Goal: Task Accomplishment & Management: Complete application form

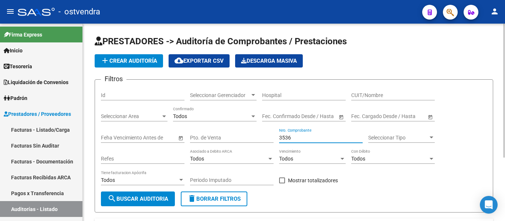
scroll to position [52, 0]
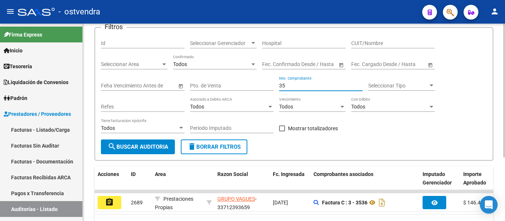
type input "3"
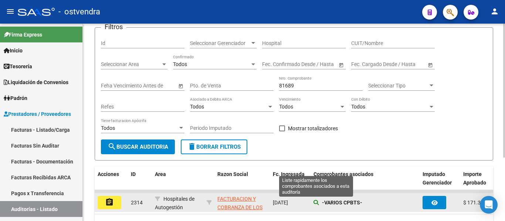
click at [317, 202] on icon at bounding box center [315, 202] width 5 height 5
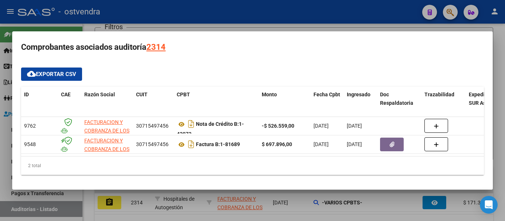
click at [262, 24] on div at bounding box center [252, 110] width 505 height 221
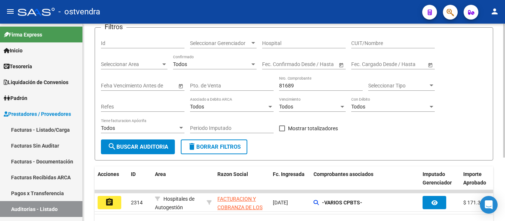
click at [319, 80] on div "81689 Nro. Comprobante" at bounding box center [320, 83] width 83 height 15
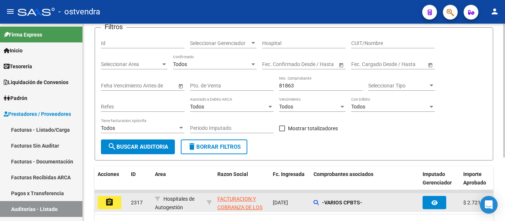
click at [318, 199] on div "-VARIOS CPBTS-" at bounding box center [364, 203] width 103 height 8
click at [313, 200] on datatable-body-cell "-VARIOS CPBTS-" at bounding box center [364, 203] width 109 height 18
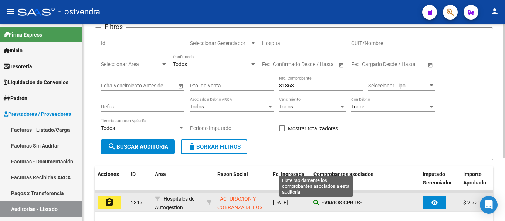
click at [315, 201] on icon at bounding box center [315, 202] width 5 height 5
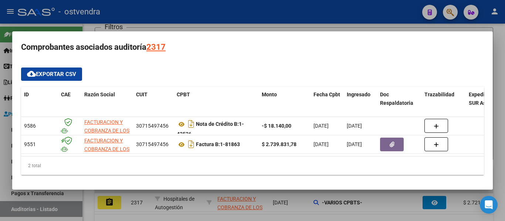
click at [243, 11] on div at bounding box center [252, 110] width 505 height 221
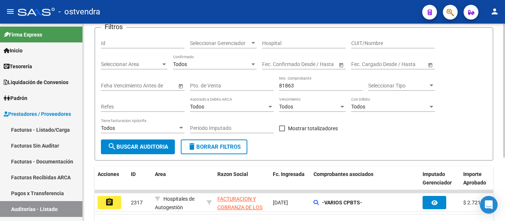
click at [307, 84] on input "81863" at bounding box center [320, 86] width 83 height 6
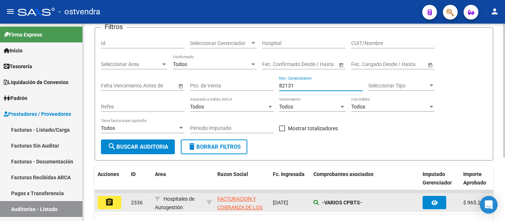
type input "82131"
click at [313, 203] on icon at bounding box center [315, 202] width 5 height 5
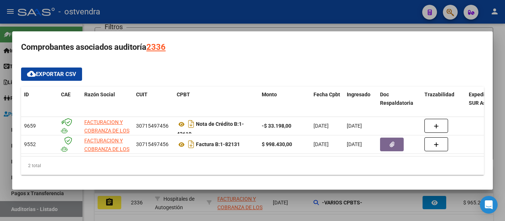
click at [158, 13] on div at bounding box center [252, 110] width 505 height 221
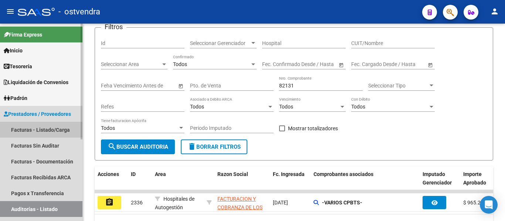
click at [40, 130] on link "Facturas - Listado/Carga" at bounding box center [41, 130] width 82 height 16
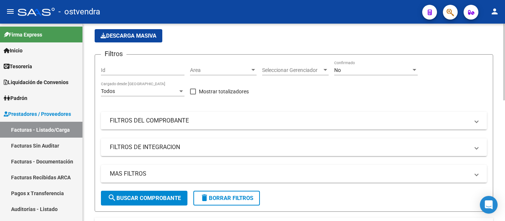
click at [132, 119] on mat-panel-title "FILTROS DEL COMPROBANTE" at bounding box center [289, 121] width 359 height 8
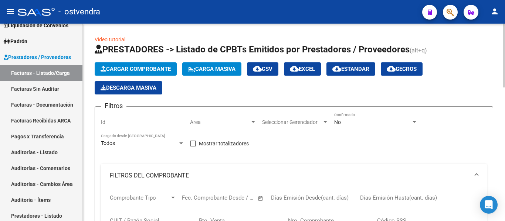
click at [133, 68] on span "Cargar Comprobante" at bounding box center [135, 69] width 70 height 7
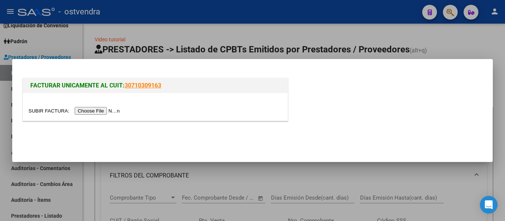
click at [98, 109] on input "file" at bounding box center [74, 111] width 93 height 8
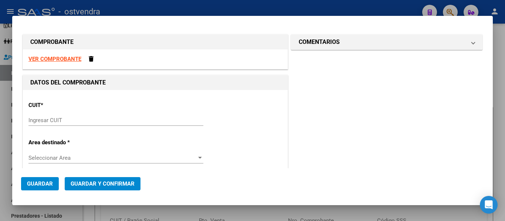
click at [37, 126] on div "Ingresar CUIT" at bounding box center [115, 120] width 175 height 11
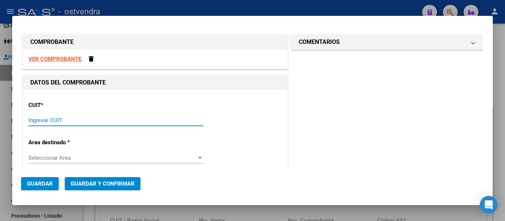
click at [33, 121] on input "Ingresar CUIT" at bounding box center [115, 120] width 175 height 7
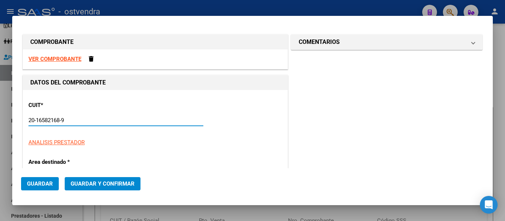
scroll to position [66, 0]
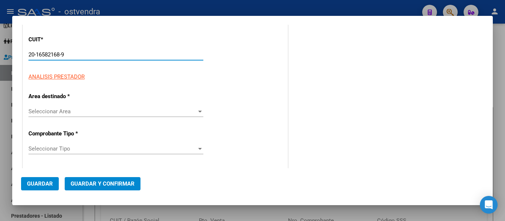
type input "20-16582168-9"
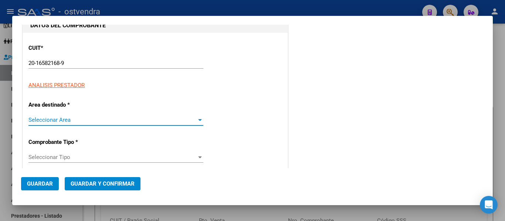
scroll to position [100, 0]
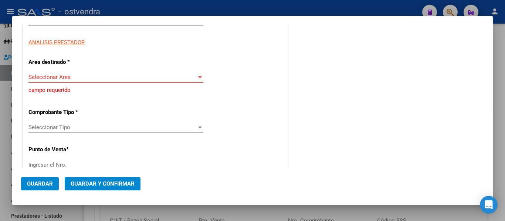
click at [50, 73] on div "Seleccionar Area Seleccionar Area" at bounding box center [115, 77] width 175 height 11
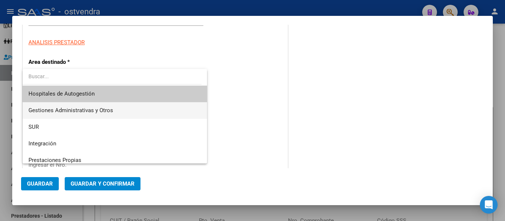
click at [46, 103] on span "Gestiones Administrativas y Otros" at bounding box center [114, 110] width 173 height 17
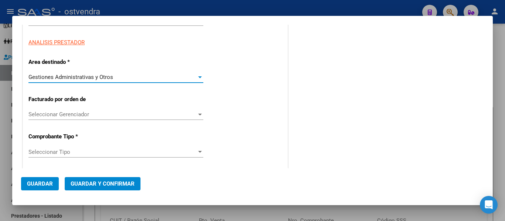
click at [44, 117] on span "Seleccionar Gerenciador" at bounding box center [112, 114] width 168 height 7
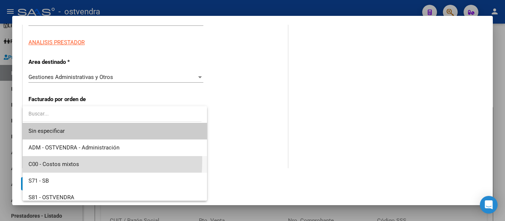
click at [35, 161] on span "C00 - Costos mixtos" at bounding box center [114, 164] width 173 height 17
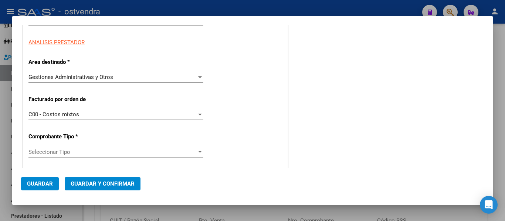
click at [34, 156] on div "Seleccionar Tipo Seleccionar Tipo" at bounding box center [115, 152] width 175 height 11
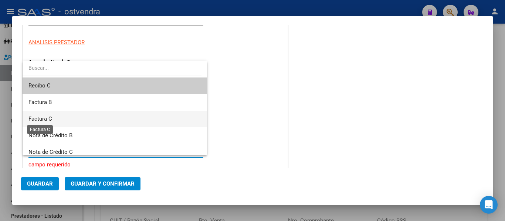
click at [47, 119] on span "Factura C" at bounding box center [40, 119] width 24 height 7
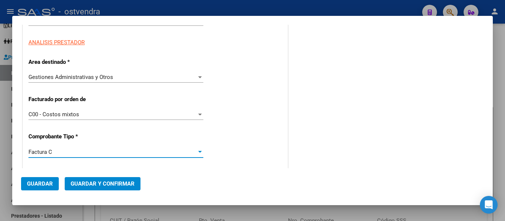
scroll to position [151, 0]
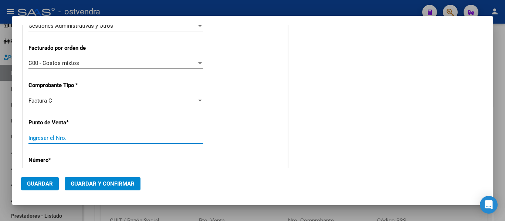
click at [37, 137] on input "Ingresar el Nro." at bounding box center [115, 138] width 175 height 7
type input "09"
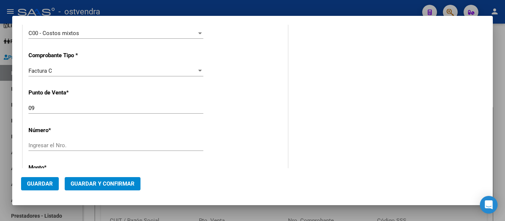
click at [38, 140] on div "Ingresar el Nro." at bounding box center [115, 145] width 175 height 11
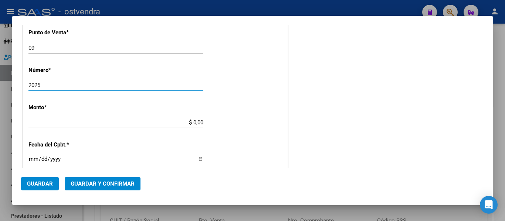
type input "2025"
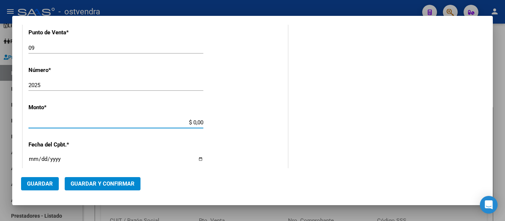
click at [75, 119] on input "$ 0,00" at bounding box center [115, 122] width 175 height 7
type input "$ 32.220,00"
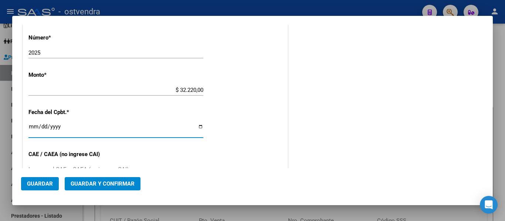
click at [30, 129] on input "Ingresar la fecha" at bounding box center [115, 130] width 175 height 12
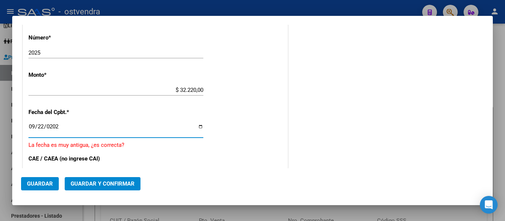
type input "[DATE]"
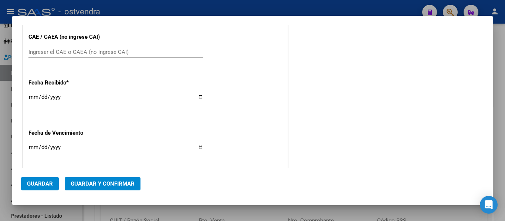
scroll to position [392, 0]
click at [87, 170] on mat-dialog-actions "Guardar Guardar y Confirmar" at bounding box center [252, 182] width 463 height 28
click at [89, 183] on span "Guardar y Confirmar" at bounding box center [103, 184] width 64 height 7
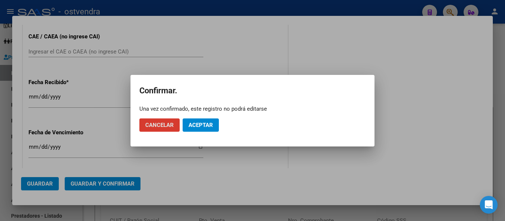
click at [204, 119] on button "Aceptar" at bounding box center [201, 125] width 36 height 13
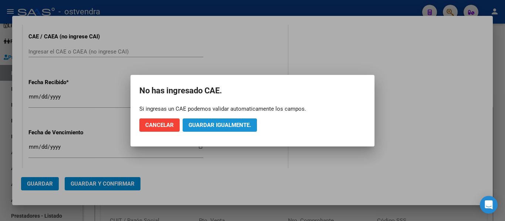
click at [205, 119] on button "Guardar igualmente." at bounding box center [220, 125] width 74 height 13
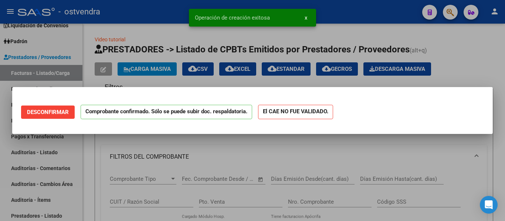
scroll to position [0, 0]
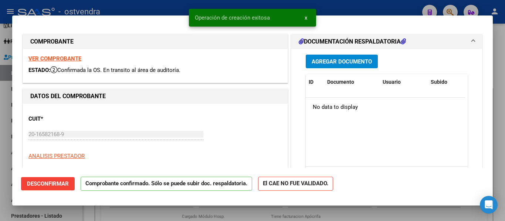
click at [0, 155] on div at bounding box center [252, 110] width 505 height 221
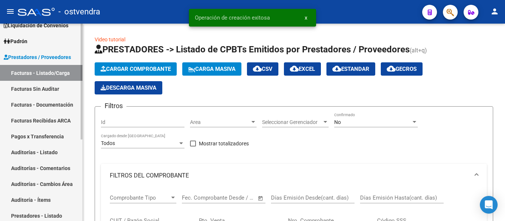
click at [19, 93] on link "Facturas Sin Auditar" at bounding box center [41, 89] width 82 height 16
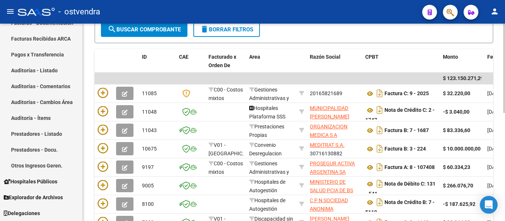
scroll to position [144, 0]
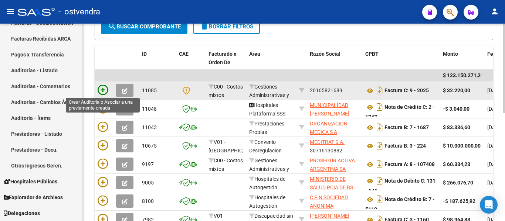
click at [104, 93] on icon at bounding box center [103, 90] width 10 height 10
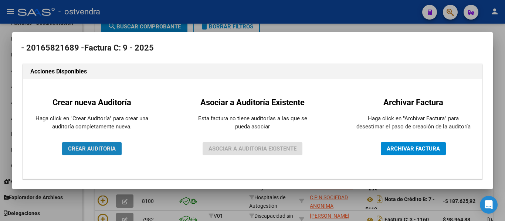
click at [83, 151] on span "CREAR AUDITORIA" at bounding box center [92, 149] width 48 height 7
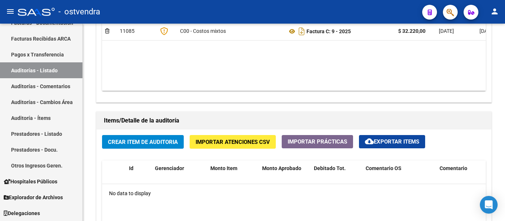
scroll to position [446, 0]
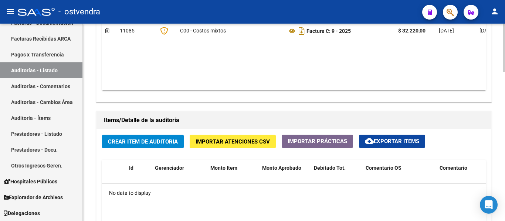
click at [110, 141] on span "Crear Item de Auditoria" at bounding box center [143, 142] width 70 height 7
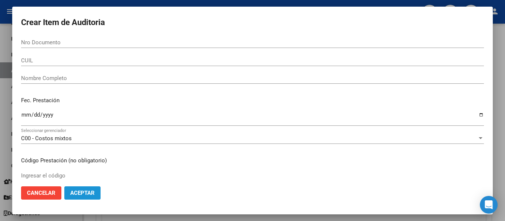
click at [90, 190] on span "Aceptar" at bounding box center [82, 193] width 24 height 7
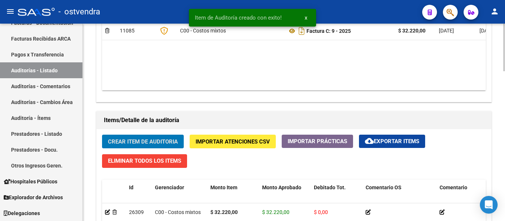
scroll to position [624, 0]
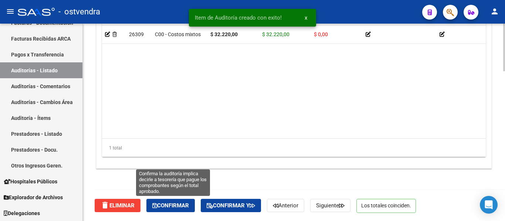
click at [164, 209] on button "Confirmar" at bounding box center [170, 205] width 48 height 13
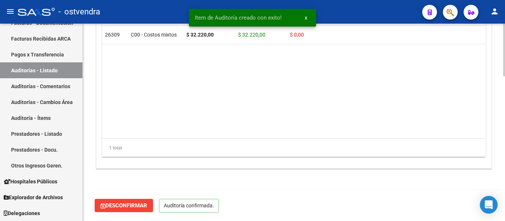
scroll to position [541, 0]
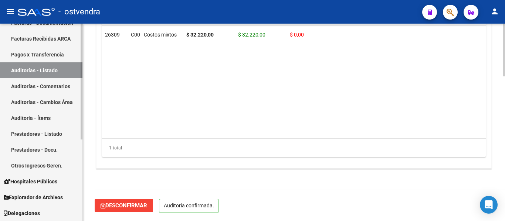
click at [40, 70] on link "Auditorías - Listado" at bounding box center [41, 70] width 82 height 16
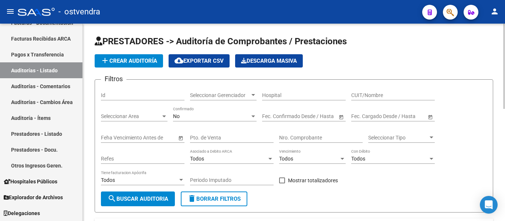
click at [285, 138] on input "Nro. Comprobante" at bounding box center [320, 138] width 83 height 6
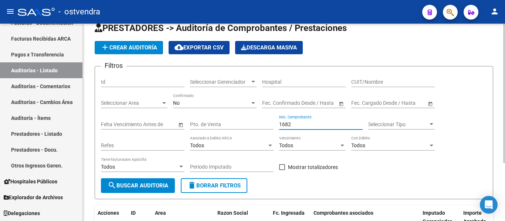
scroll to position [13, 0]
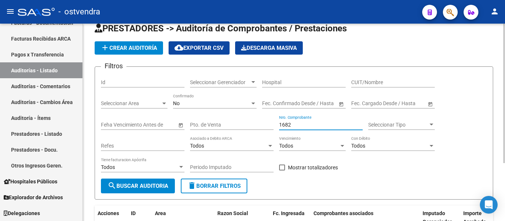
click at [191, 97] on div "No Confirmado" at bounding box center [214, 101] width 83 height 15
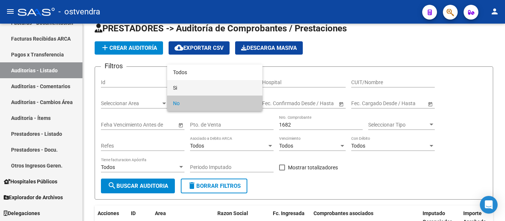
click at [184, 81] on span "Si" at bounding box center [214, 88] width 83 height 16
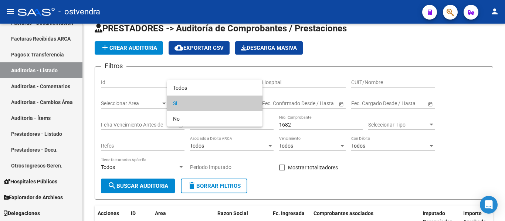
click at [229, 151] on div at bounding box center [252, 110] width 505 height 221
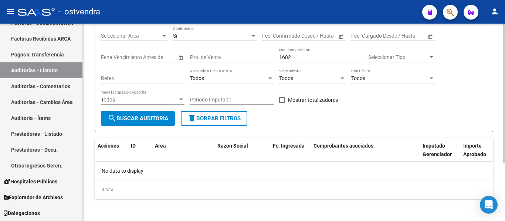
scroll to position [82, 0]
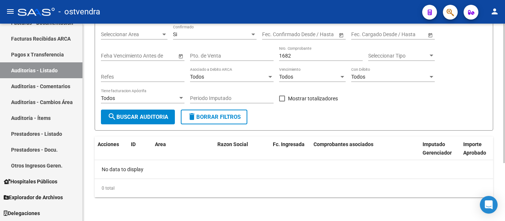
click at [301, 51] on div "1682 Nro. Comprobante" at bounding box center [320, 53] width 83 height 15
type input "1683"
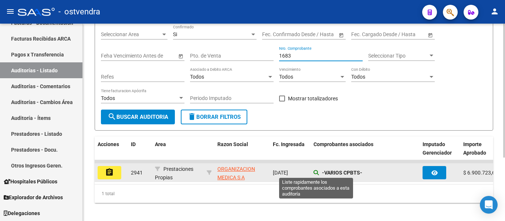
click at [316, 174] on icon at bounding box center [315, 172] width 5 height 5
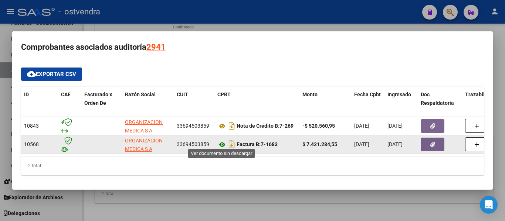
click at [221, 141] on icon at bounding box center [222, 144] width 10 height 9
